Goal: Task Accomplishment & Management: Use online tool/utility

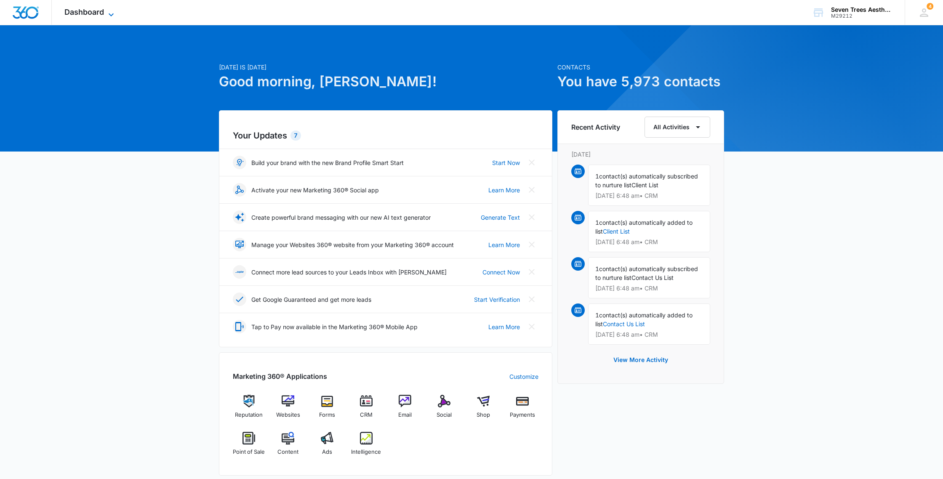
click at [91, 12] on span "Dashboard" at bounding box center [84, 12] width 40 height 9
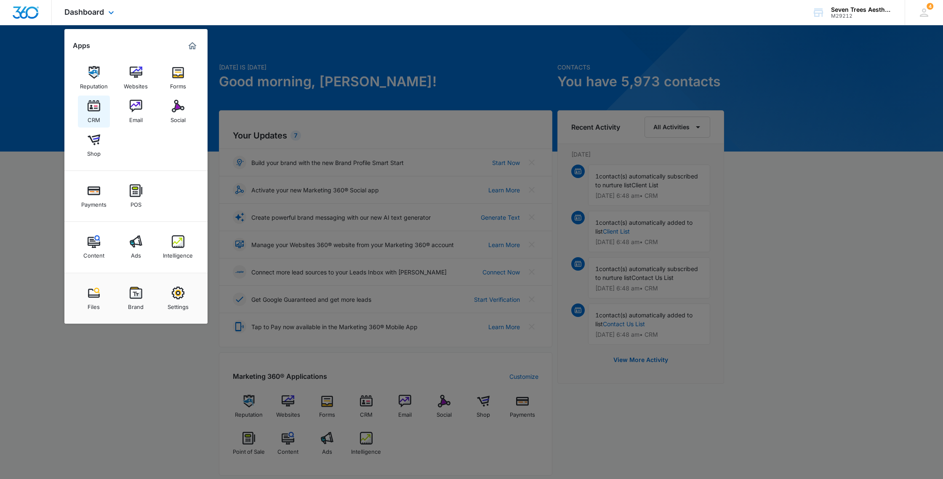
click at [95, 110] on img at bounding box center [94, 106] width 13 height 13
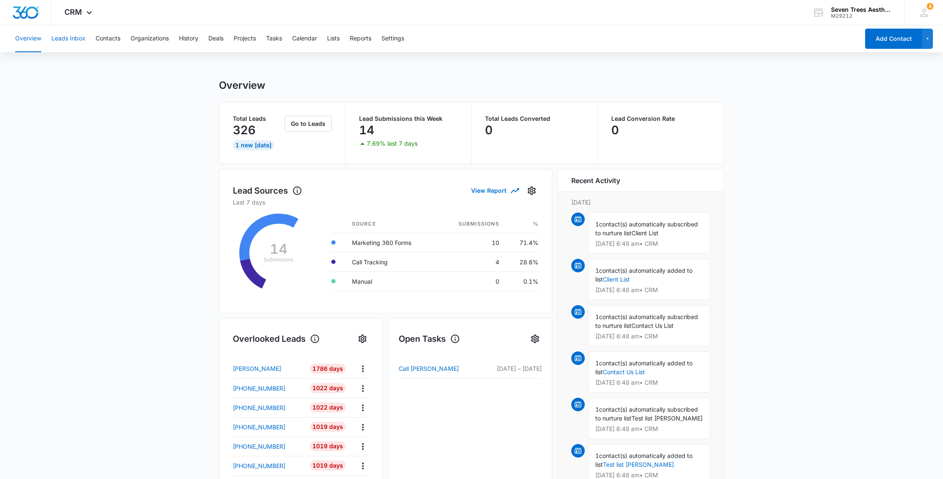
click at [71, 39] on button "Leads Inbox" at bounding box center [68, 38] width 34 height 27
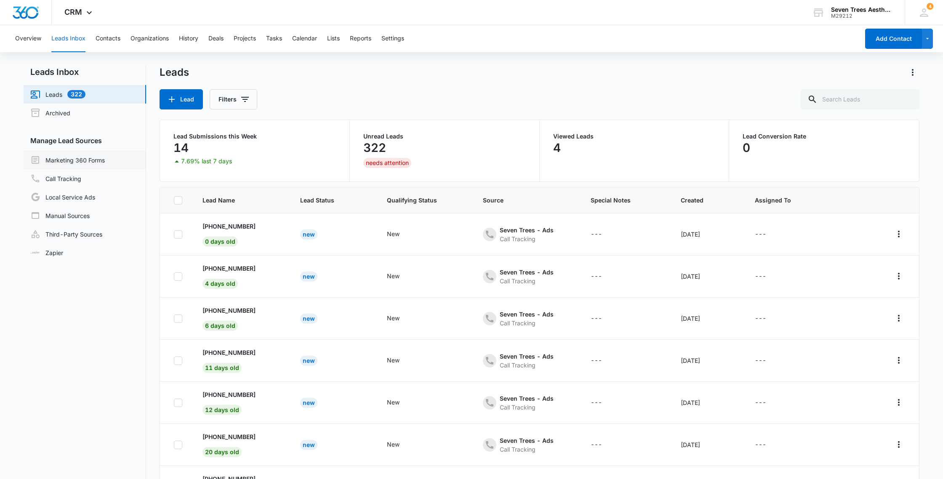
click at [84, 161] on link "Marketing 360 Forms" at bounding box center [67, 160] width 75 height 10
